Goal: Navigation & Orientation: Find specific page/section

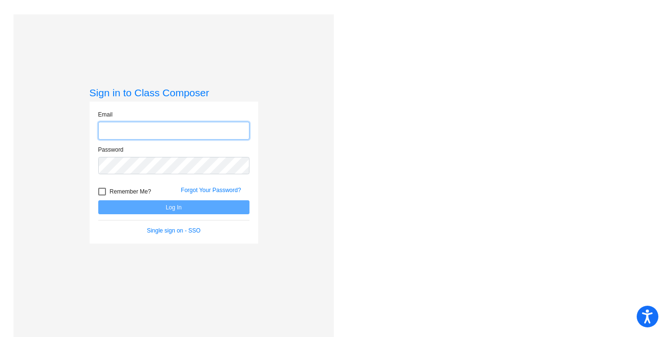
type input "[EMAIL_ADDRESS][DOMAIN_NAME]"
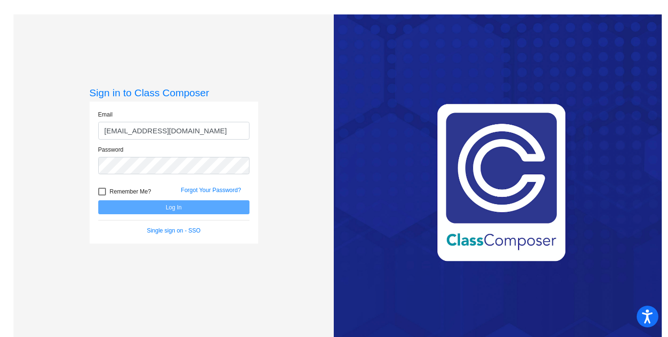
click at [98, 186] on label "Remember Me?" at bounding box center [124, 192] width 53 height 12
click at [102, 196] on input "Remember Me?" at bounding box center [102, 196] width 0 height 0
checkbox input "true"
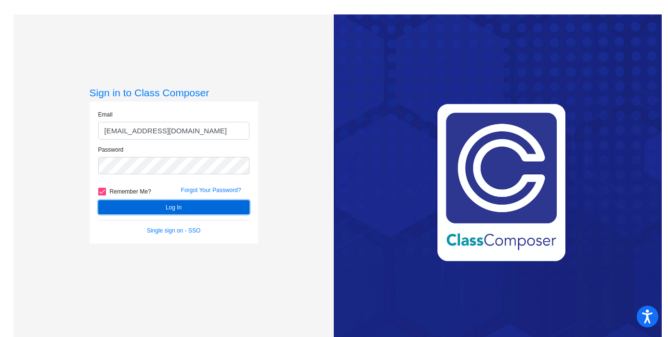
click at [132, 207] on button "Log In" at bounding box center [173, 207] width 151 height 14
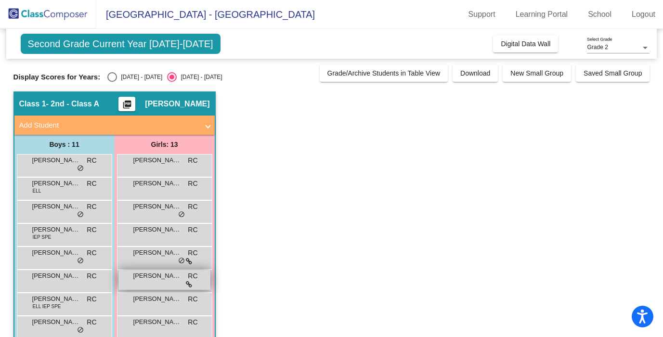
scroll to position [10, 0]
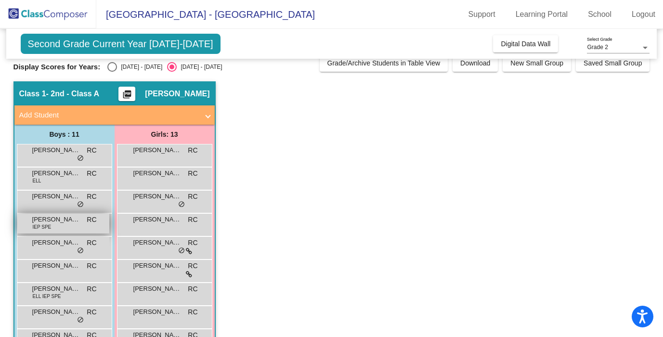
click at [81, 231] on div "[PERSON_NAME] IEP SPE RC lock do_not_disturb_alt" at bounding box center [63, 224] width 92 height 20
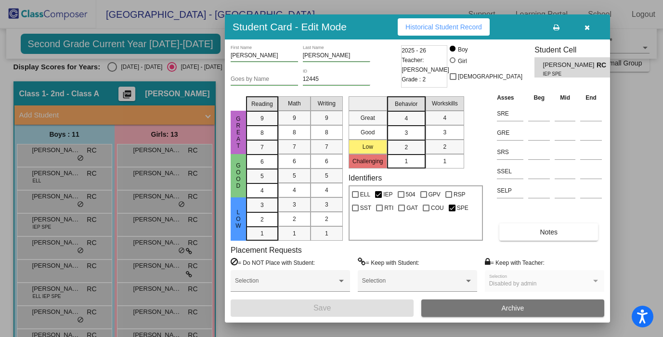
click at [112, 69] on div at bounding box center [331, 168] width 663 height 337
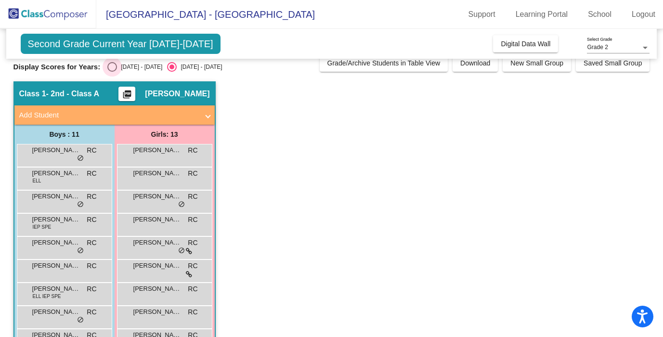
click at [112, 68] on div "Select an option" at bounding box center [112, 67] width 10 height 10
click at [112, 72] on input "[DATE] - [DATE]" at bounding box center [112, 72] width 0 height 0
radio input "true"
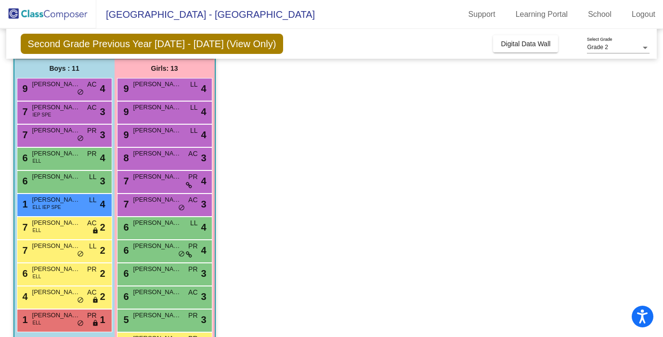
scroll to position [77, 0]
click at [82, 105] on div "7 [PERSON_NAME] IEP SPE AC lock do_not_disturb_alt 3" at bounding box center [63, 111] width 92 height 20
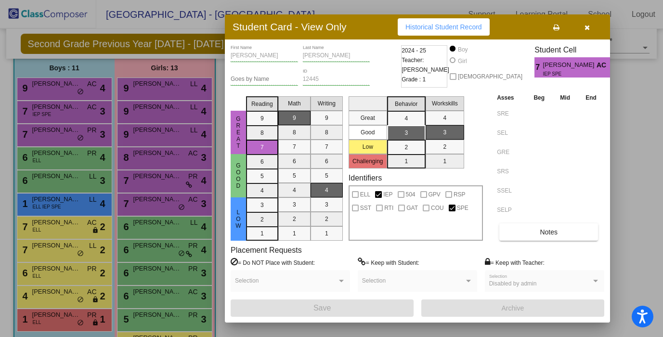
scroll to position [0, 0]
